Goal: Information Seeking & Learning: Find specific fact

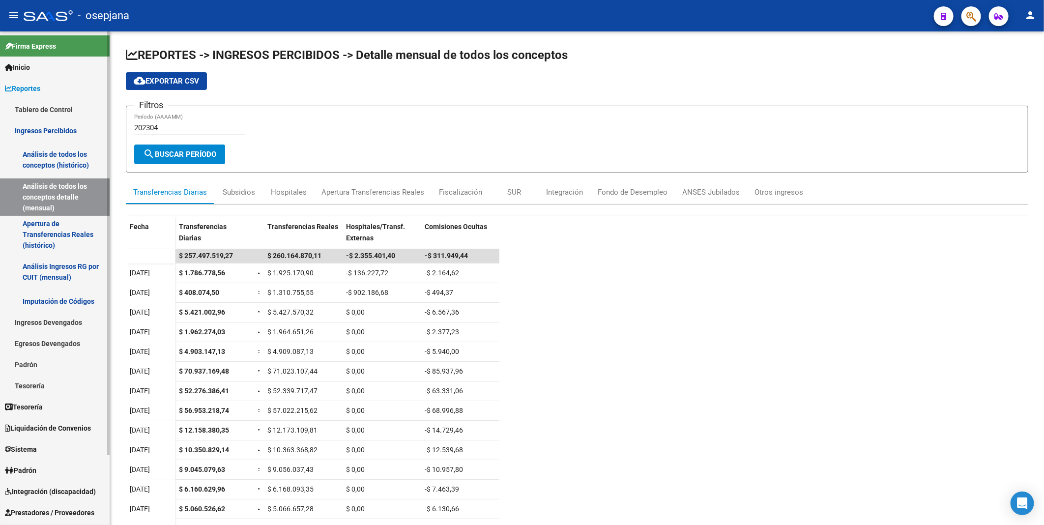
scroll to position [82, 0]
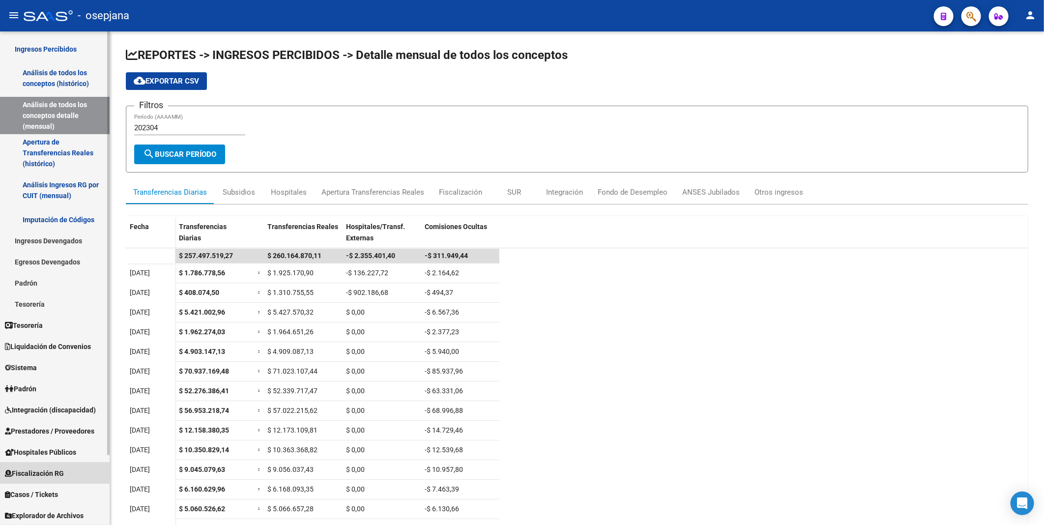
click at [43, 471] on span "Fiscalización RG" at bounding box center [34, 473] width 59 height 11
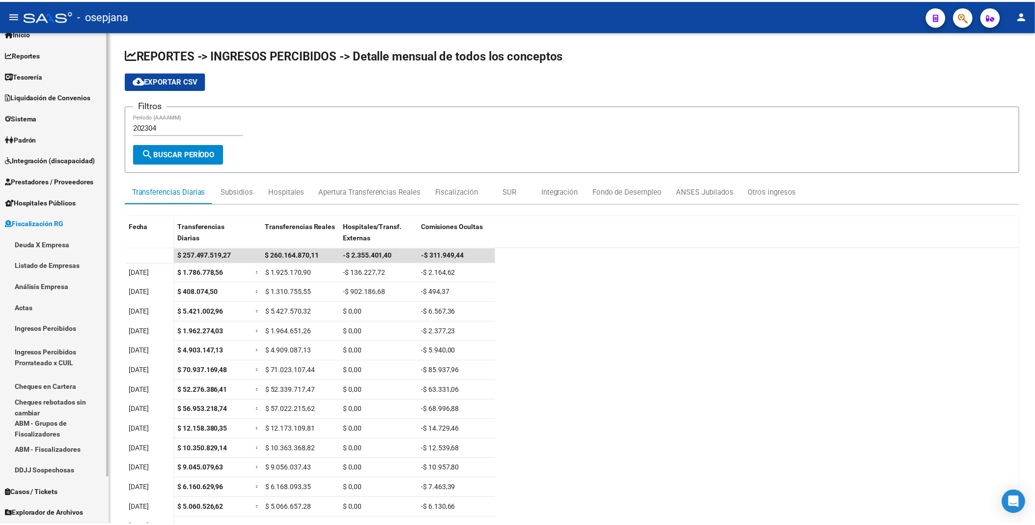
scroll to position [33, 0]
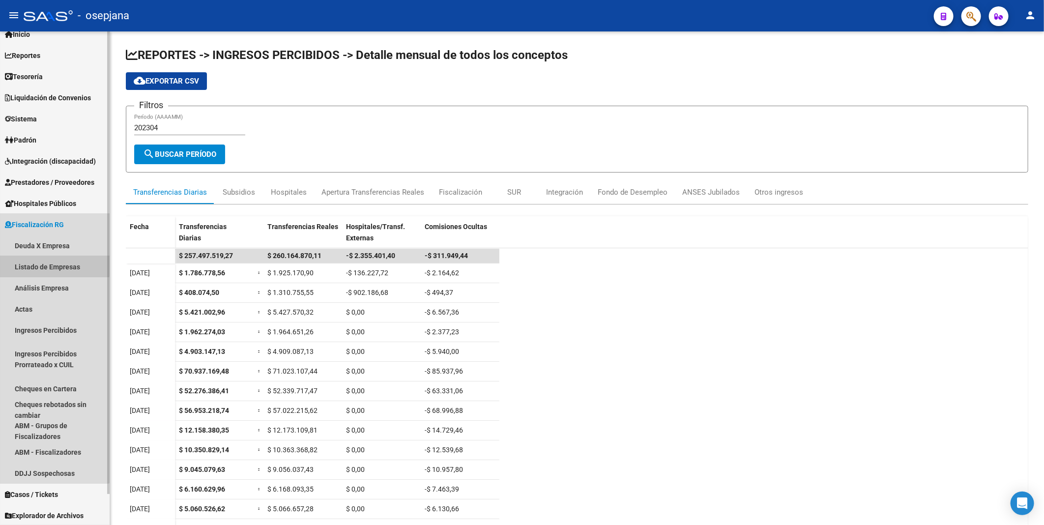
click at [49, 262] on link "Listado de Empresas" at bounding box center [55, 266] width 110 height 21
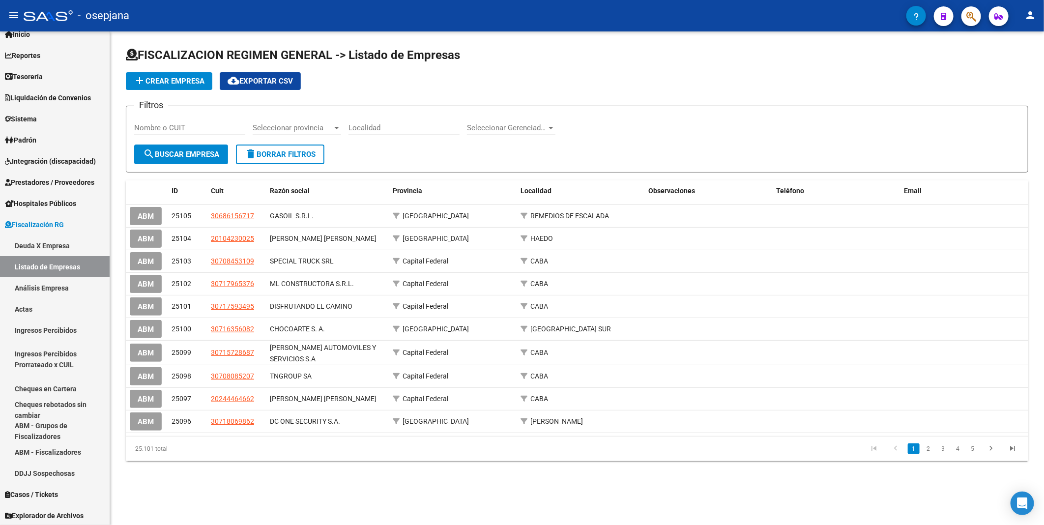
click at [162, 126] on input "Nombre o CUIT" at bounding box center [189, 127] width 111 height 9
paste input "30712117903"
type input "30712117903"
click at [170, 156] on span "search Buscar Empresa" at bounding box center [181, 154] width 76 height 9
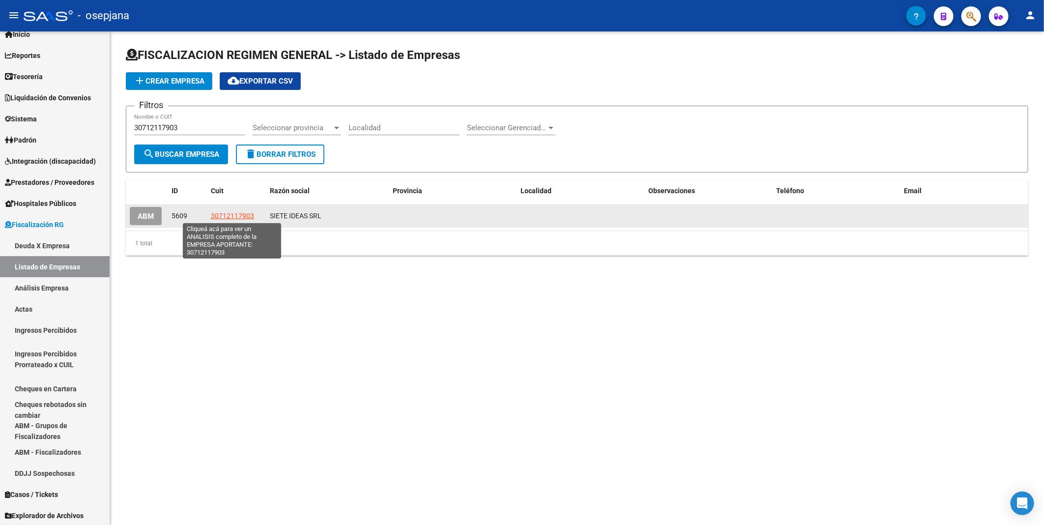
click at [223, 212] on span "30712117903" at bounding box center [232, 216] width 43 height 8
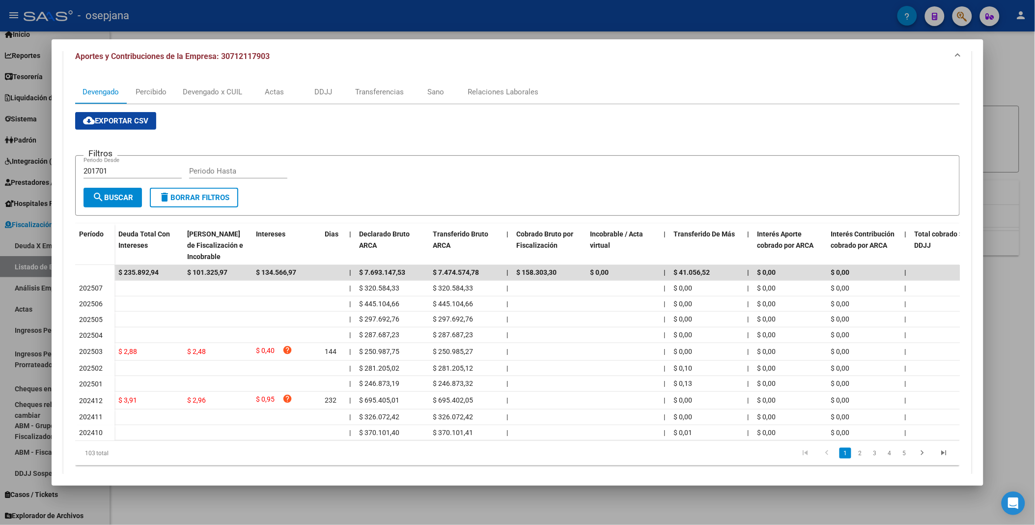
scroll to position [135, 0]
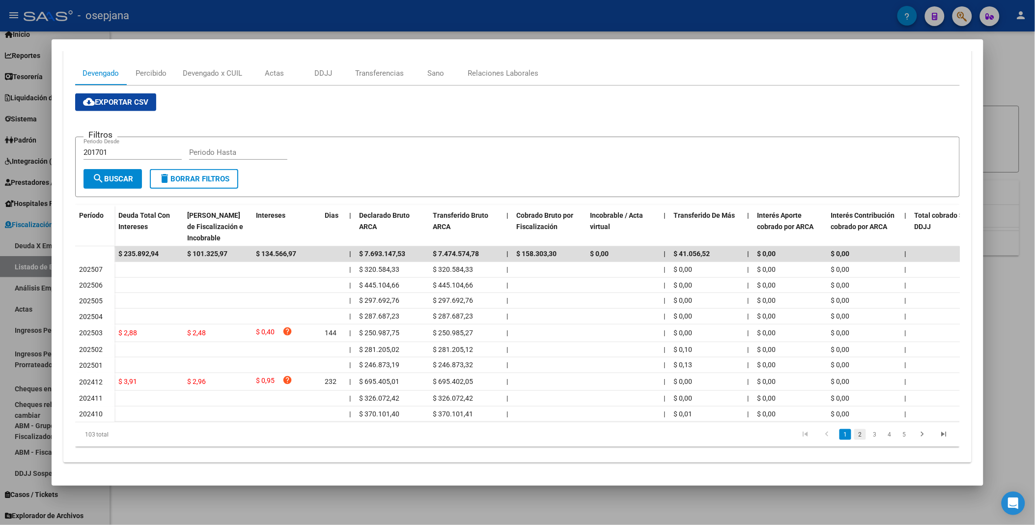
click at [856, 434] on link "2" at bounding box center [860, 434] width 12 height 11
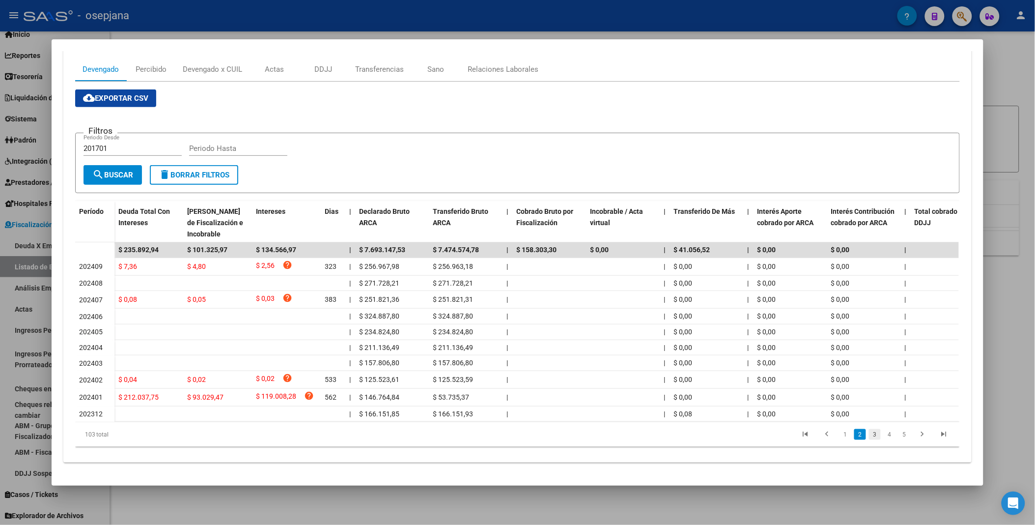
click at [869, 440] on link "3" at bounding box center [875, 434] width 12 height 11
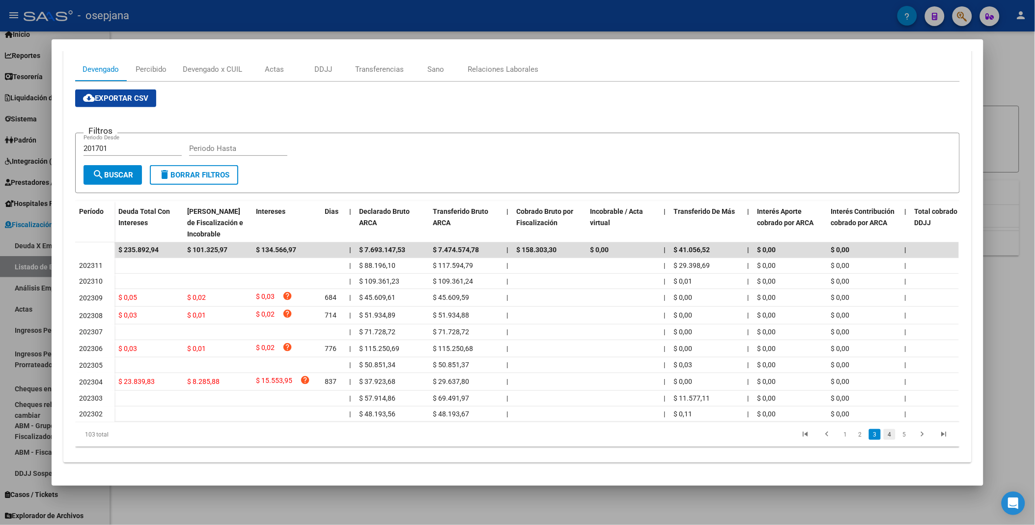
click at [884, 440] on link "4" at bounding box center [890, 434] width 12 height 11
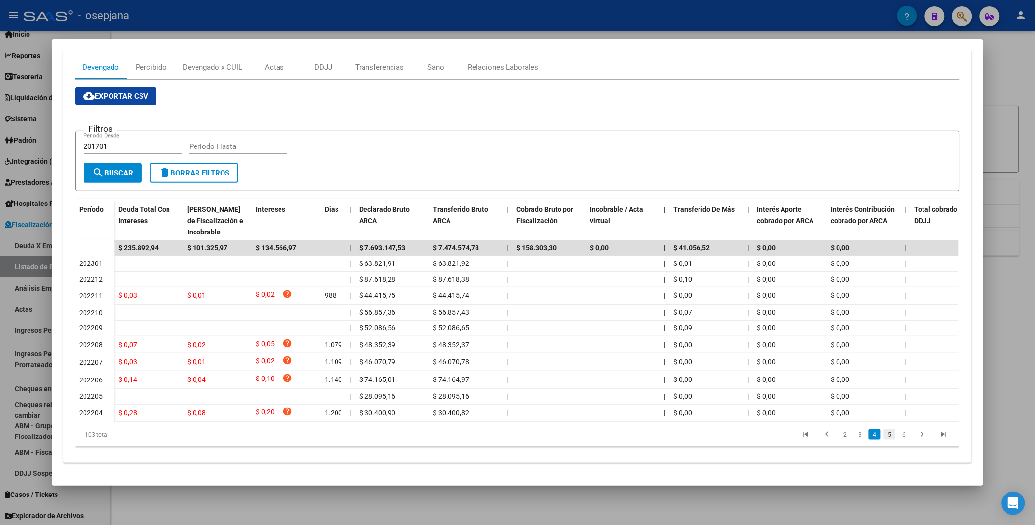
click at [885, 440] on link "5" at bounding box center [890, 434] width 12 height 11
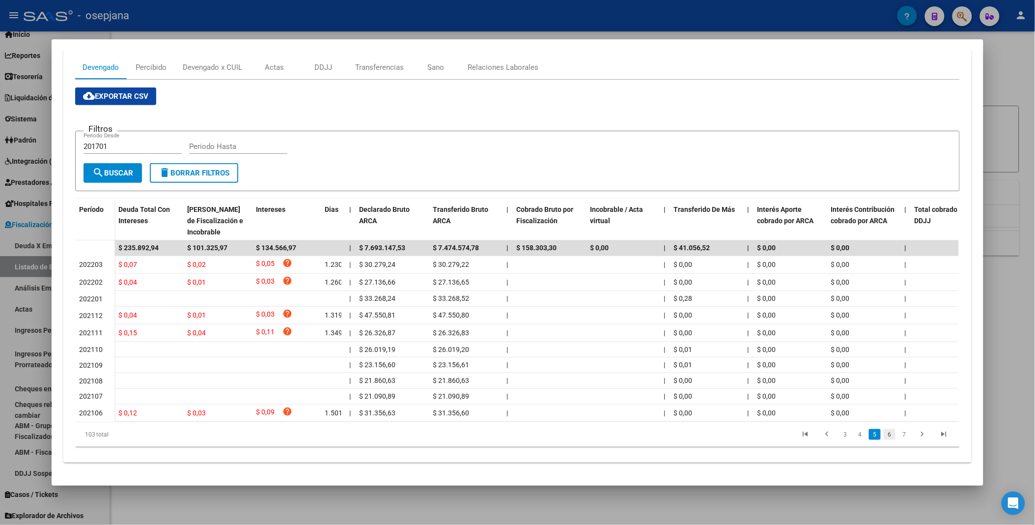
click at [888, 440] on link "6" at bounding box center [890, 434] width 12 height 11
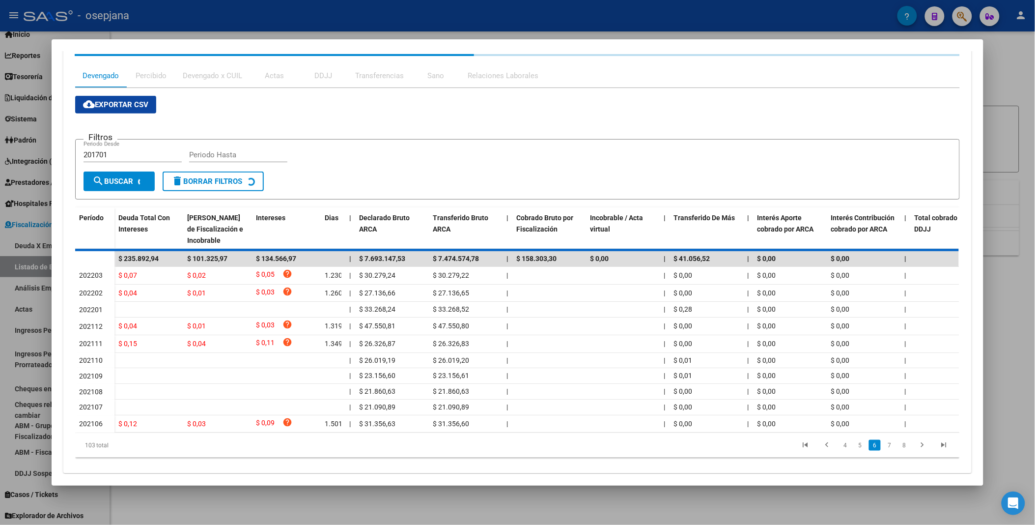
scroll to position [131, 0]
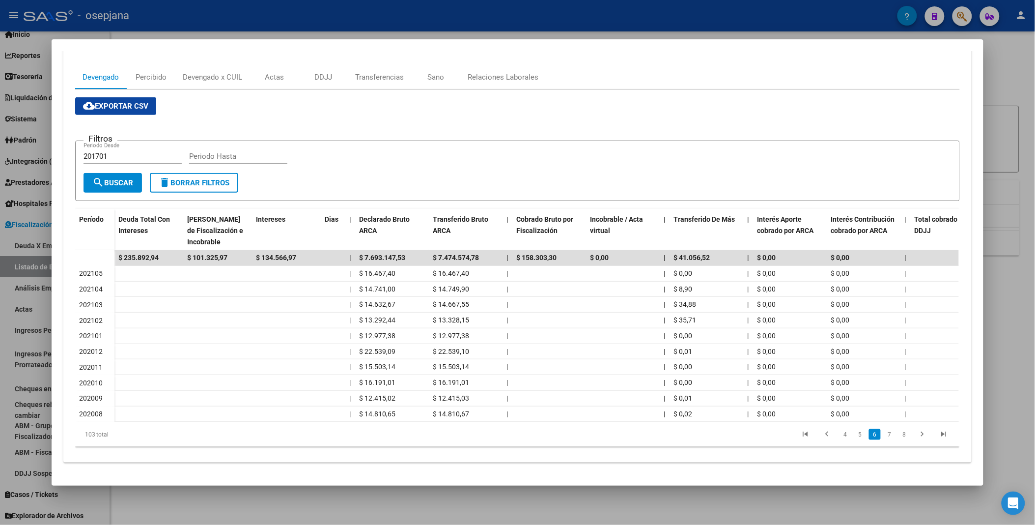
click at [895, 444] on div "103 total 4 5 6 7 8" at bounding box center [517, 434] width 884 height 25
click at [886, 435] on link "7" at bounding box center [890, 434] width 12 height 11
click at [888, 435] on link "8" at bounding box center [890, 434] width 12 height 11
click at [888, 435] on link "9" at bounding box center [889, 434] width 12 height 11
click at [663, 17] on div at bounding box center [517, 262] width 1035 height 525
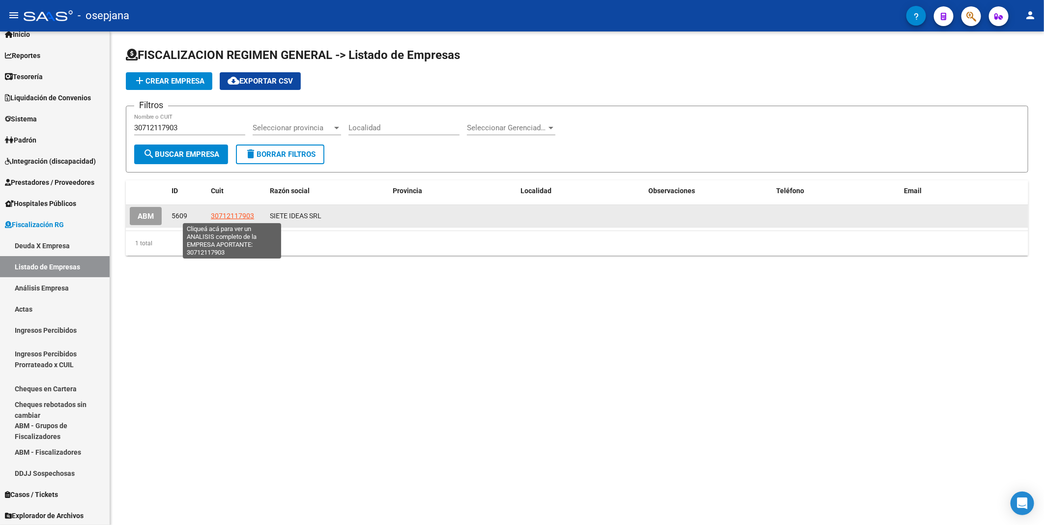
click at [222, 215] on span "30712117903" at bounding box center [232, 216] width 43 height 8
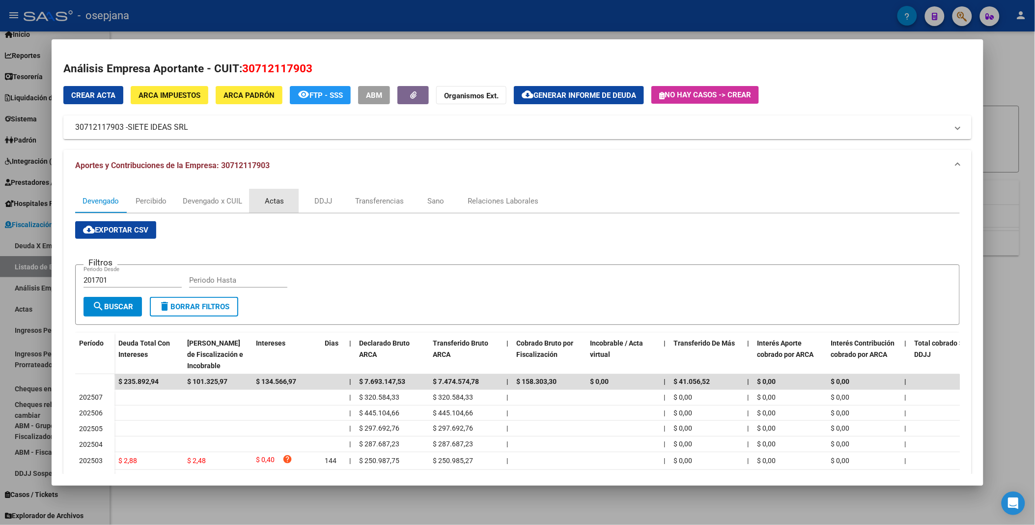
click at [269, 200] on div "Actas" at bounding box center [274, 201] width 19 height 11
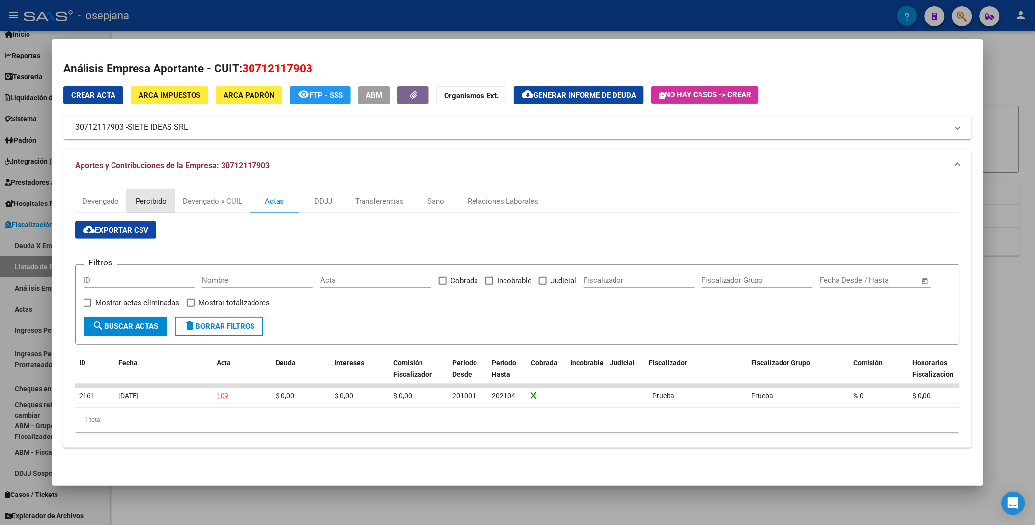
click at [149, 199] on div "Percibido" at bounding box center [151, 201] width 31 height 11
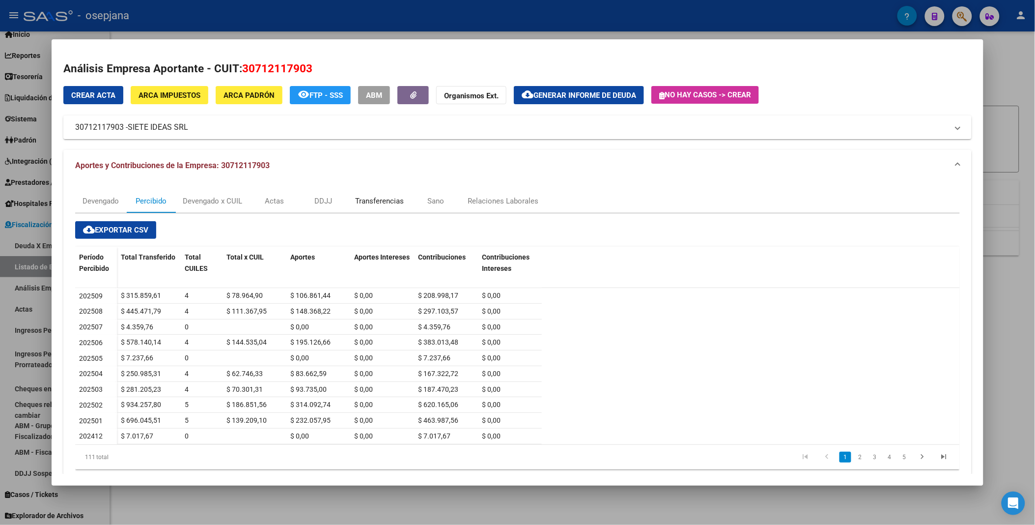
click at [384, 195] on div "Transferencias" at bounding box center [379, 201] width 63 height 24
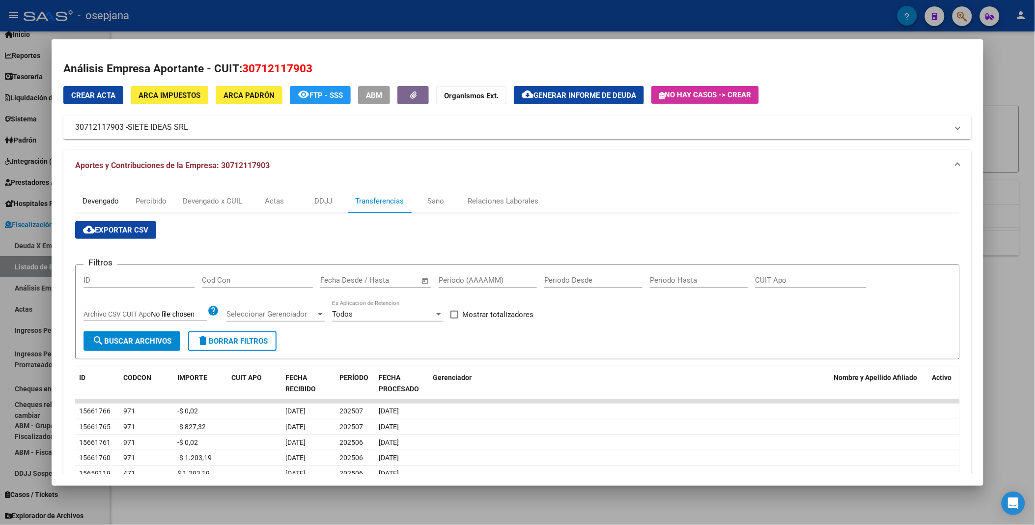
click at [92, 205] on div "Devengado" at bounding box center [101, 201] width 36 height 11
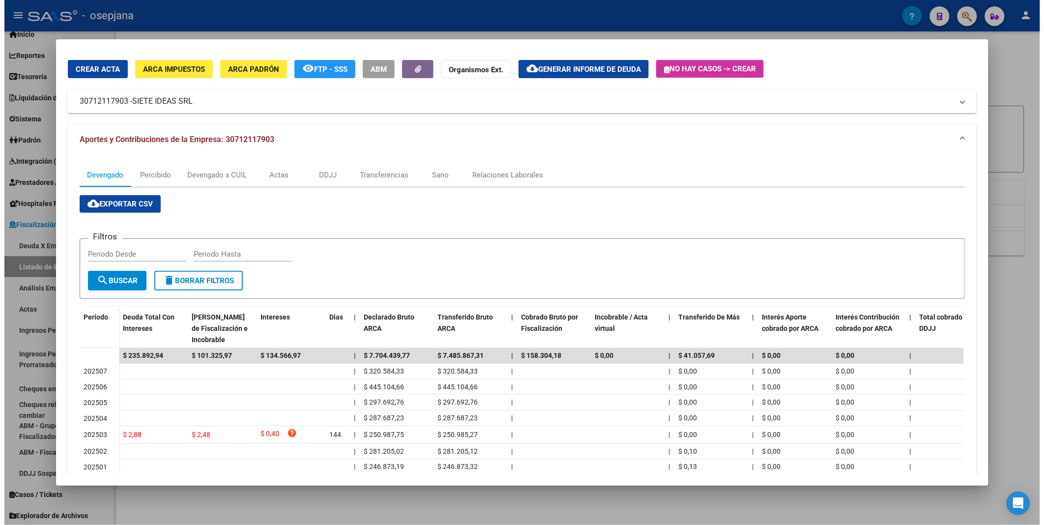
scroll to position [0, 0]
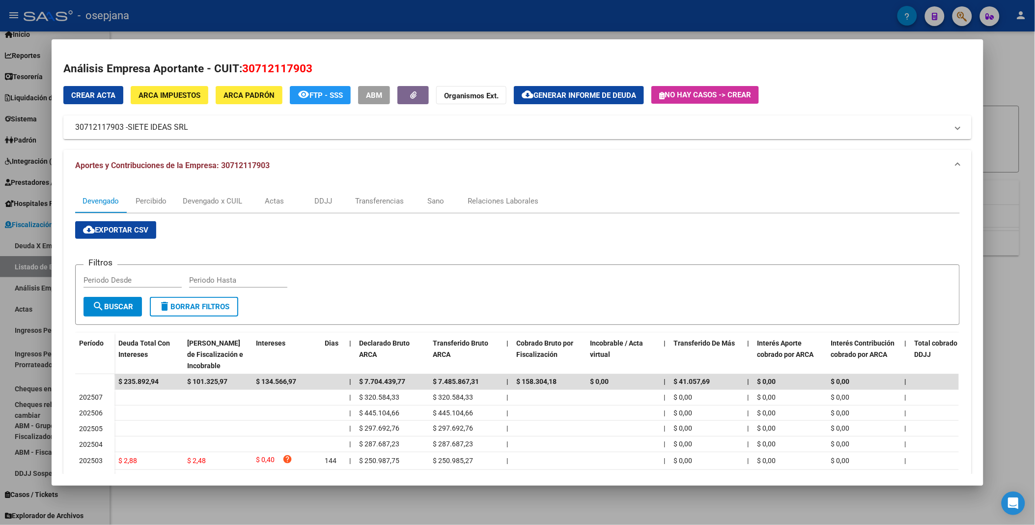
click at [577, 27] on div at bounding box center [517, 262] width 1035 height 525
